Goal: Find specific page/section: Find specific page/section

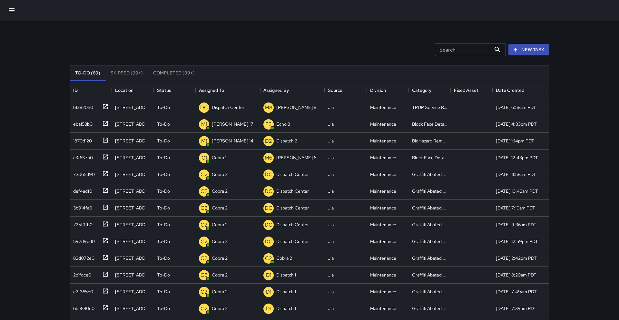
click at [12, 17] on button "button" at bounding box center [11, 10] width 15 height 15
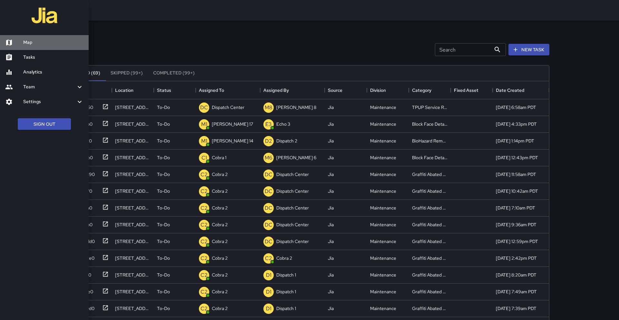
click at [31, 47] on link "Map" at bounding box center [44, 42] width 89 height 15
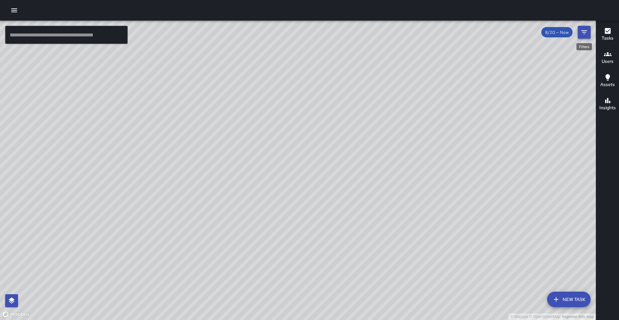
click at [578, 32] on button "Filters" at bounding box center [584, 32] width 13 height 13
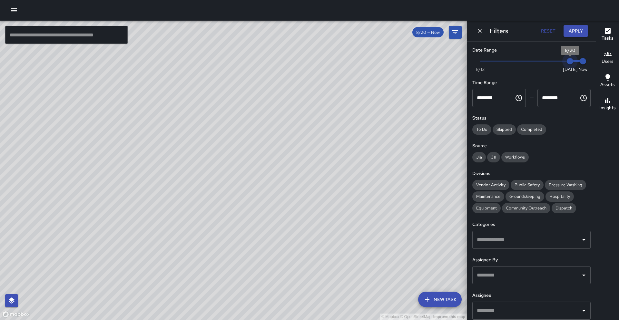
type input "*"
drag, startPoint x: 567, startPoint y: 63, endPoint x: 559, endPoint y: 63, distance: 8.1
click at [559, 63] on span "8/19" at bounding box center [557, 61] width 6 height 6
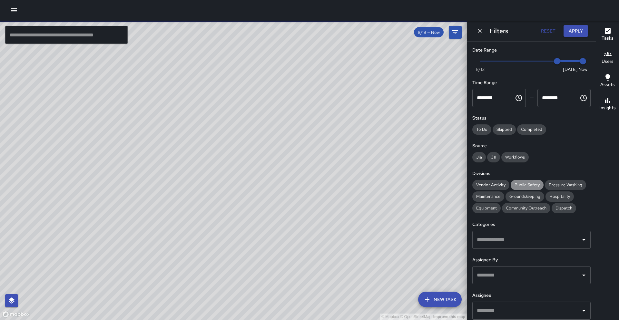
click at [516, 186] on span "Public Safety" at bounding box center [527, 184] width 33 height 5
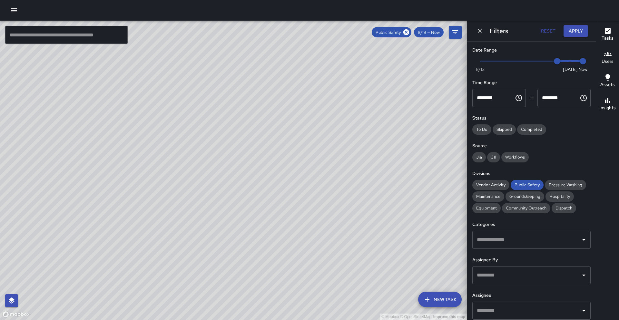
drag, startPoint x: 235, startPoint y: 95, endPoint x: 163, endPoint y: 151, distance: 90.9
click at [163, 151] on div "© Mapbox © OpenStreetMap Improve this map" at bounding box center [233, 170] width 467 height 299
click at [320, 104] on div "© Mapbox © OpenStreetMap Improve this map C5 Cobra 5 2350 Harrison Street Compl…" at bounding box center [233, 170] width 467 height 299
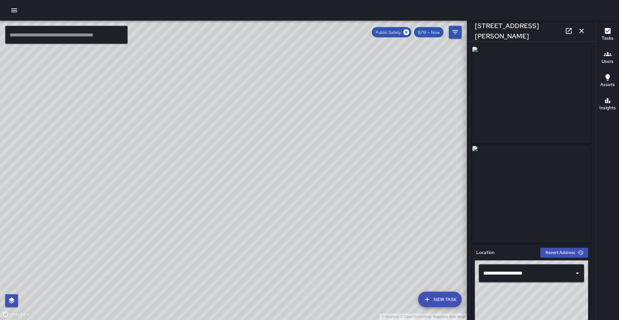
click at [567, 34] on icon at bounding box center [569, 31] width 6 height 6
click at [148, 167] on div "© Mapbox © OpenStreetMap Improve this map" at bounding box center [233, 170] width 467 height 299
drag, startPoint x: 148, startPoint y: 167, endPoint x: 171, endPoint y: 113, distance: 59.2
click at [172, 112] on div "© Mapbox © OpenStreetMap Improve this map" at bounding box center [233, 170] width 467 height 299
click at [40, 183] on div "© Mapbox © OpenStreetMap Improve this map S5 Sierra 5 2101 Broadway Completed o…" at bounding box center [233, 170] width 467 height 299
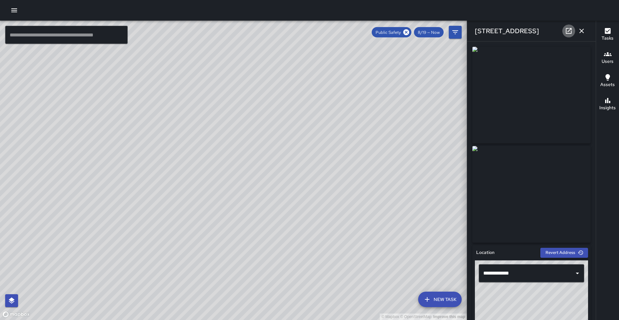
click at [570, 32] on icon at bounding box center [569, 31] width 8 height 8
drag, startPoint x: 152, startPoint y: 124, endPoint x: 175, endPoint y: 70, distance: 59.5
click at [175, 70] on div "© Mapbox © OpenStreetMap Improve this map" at bounding box center [233, 170] width 467 height 299
drag, startPoint x: 108, startPoint y: 232, endPoint x: 117, endPoint y: 209, distance: 24.7
click at [117, 207] on div "© Mapbox © OpenStreetMap Improve this map" at bounding box center [233, 170] width 467 height 299
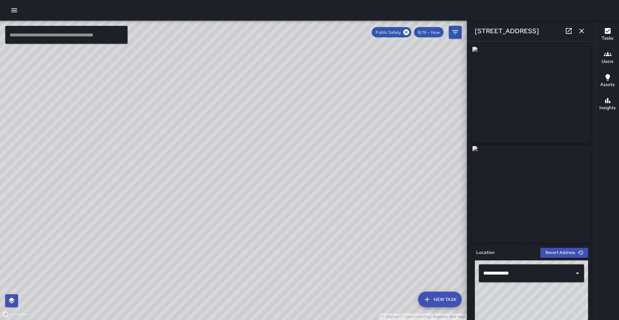
drag, startPoint x: 115, startPoint y: 226, endPoint x: 139, endPoint y: 118, distance: 110.7
click at [139, 118] on div "© Mapbox © OpenStreetMap Improve this map" at bounding box center [233, 170] width 467 height 299
click at [134, 130] on div "© Mapbox © OpenStreetMap Improve this map S4 Sierra 4 1333 Broadway Completed o…" at bounding box center [233, 170] width 467 height 299
drag, startPoint x: 190, startPoint y: 149, endPoint x: 209, endPoint y: 89, distance: 62.4
click at [209, 89] on div "© Mapbox © OpenStreetMap Improve this map" at bounding box center [233, 170] width 467 height 299
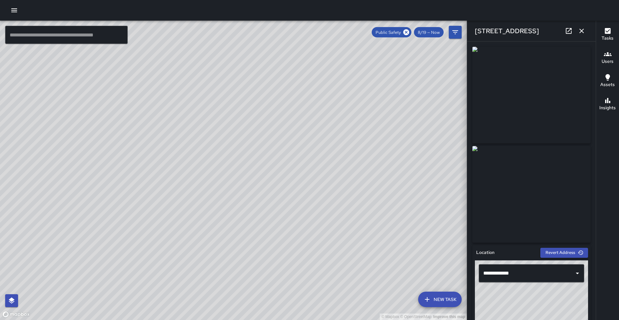
drag, startPoint x: 182, startPoint y: 157, endPoint x: 190, endPoint y: 130, distance: 27.9
click at [190, 130] on div "© Mapbox © OpenStreetMap Improve this map" at bounding box center [233, 170] width 467 height 299
drag, startPoint x: 190, startPoint y: 130, endPoint x: 199, endPoint y: 111, distance: 21.1
click at [199, 111] on div "© Mapbox © OpenStreetMap Improve this map" at bounding box center [233, 170] width 467 height 299
click at [583, 31] on icon "button" at bounding box center [582, 31] width 8 height 8
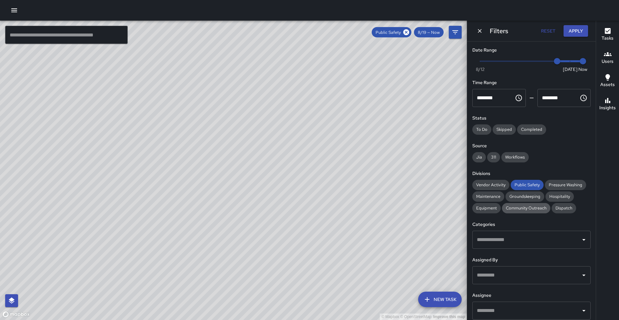
click at [525, 207] on span "Community Outreach" at bounding box center [526, 207] width 48 height 5
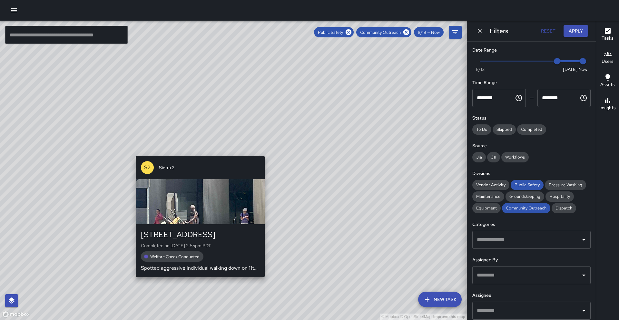
click at [198, 153] on div "S2 Sierra 2 1011 Broadway Completed on 8/19/2025, 2:55pm PDT Welfare Check Cond…" at bounding box center [200, 216] width 134 height 126
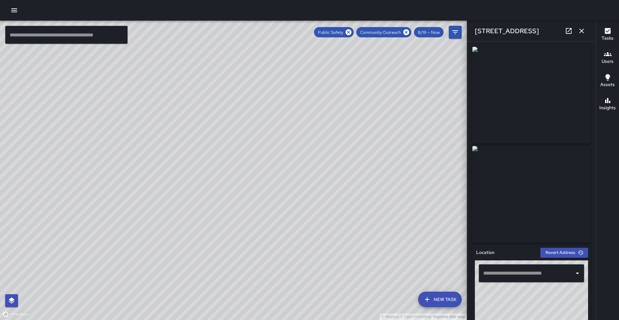
type input "**********"
click at [569, 34] on icon at bounding box center [569, 31] width 8 height 8
drag, startPoint x: 170, startPoint y: 101, endPoint x: 142, endPoint y: 155, distance: 60.3
click at [142, 155] on div "© Mapbox © OpenStreetMap Improve this map" at bounding box center [233, 170] width 467 height 299
drag, startPoint x: 184, startPoint y: 100, endPoint x: 145, endPoint y: 151, distance: 63.7
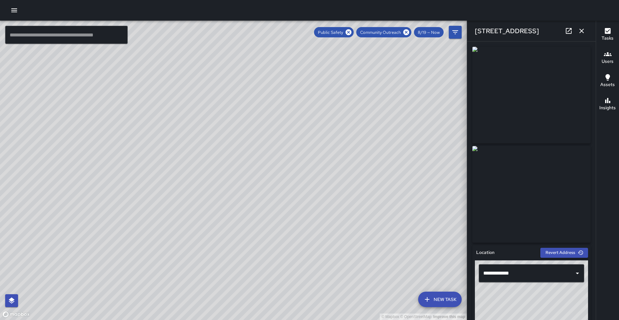
click at [145, 151] on div "© Mapbox © OpenStreetMap Improve this map" at bounding box center [233, 170] width 467 height 299
drag, startPoint x: 189, startPoint y: 119, endPoint x: 181, endPoint y: 169, distance: 50.6
click at [181, 169] on div "© Mapbox © OpenStreetMap Improve this map" at bounding box center [233, 170] width 467 height 299
drag, startPoint x: 181, startPoint y: 169, endPoint x: 179, endPoint y: 174, distance: 6.1
click at [179, 174] on div "© Mapbox © OpenStreetMap Improve this map" at bounding box center [233, 170] width 467 height 299
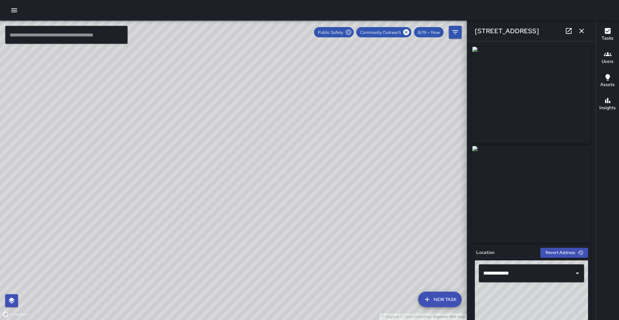
click at [406, 35] on icon at bounding box center [406, 32] width 7 height 7
click at [406, 33] on icon at bounding box center [406, 32] width 6 height 6
click at [582, 30] on icon "button" at bounding box center [582, 31] width 8 height 8
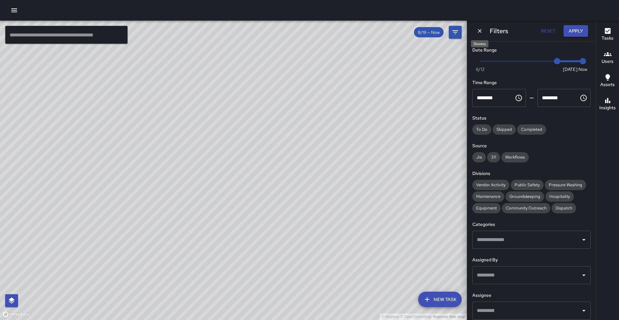
click at [479, 34] on icon "Dismiss" at bounding box center [479, 31] width 6 height 6
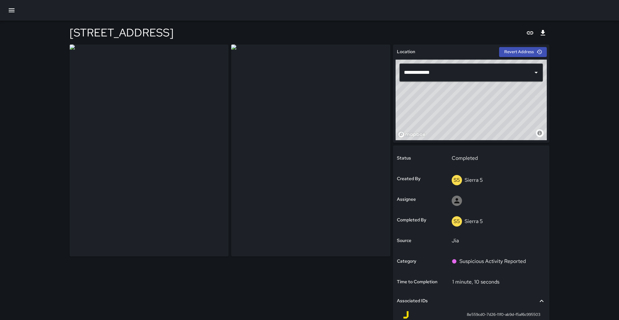
click at [428, 121] on div "© Mapbox © OpenStreetMap Improve this map" at bounding box center [471, 100] width 151 height 81
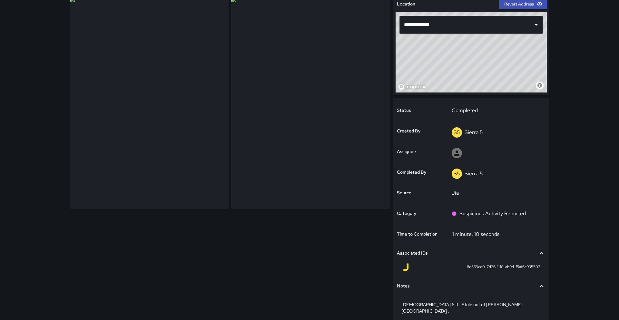
scroll to position [73, 0]
